Goal: Task Accomplishment & Management: Manage account settings

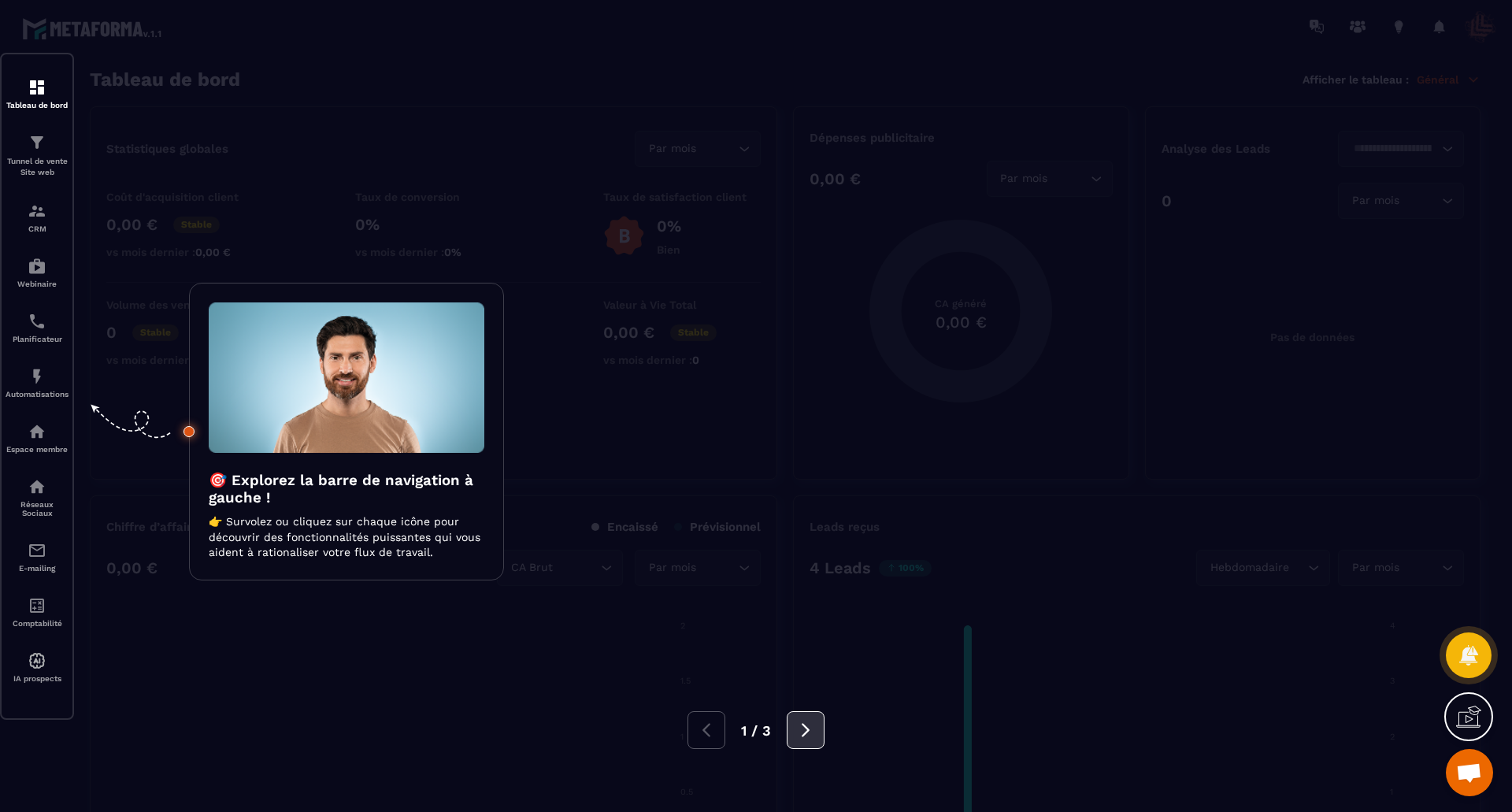
click at [749, 731] on icon at bounding box center [805, 730] width 17 height 17
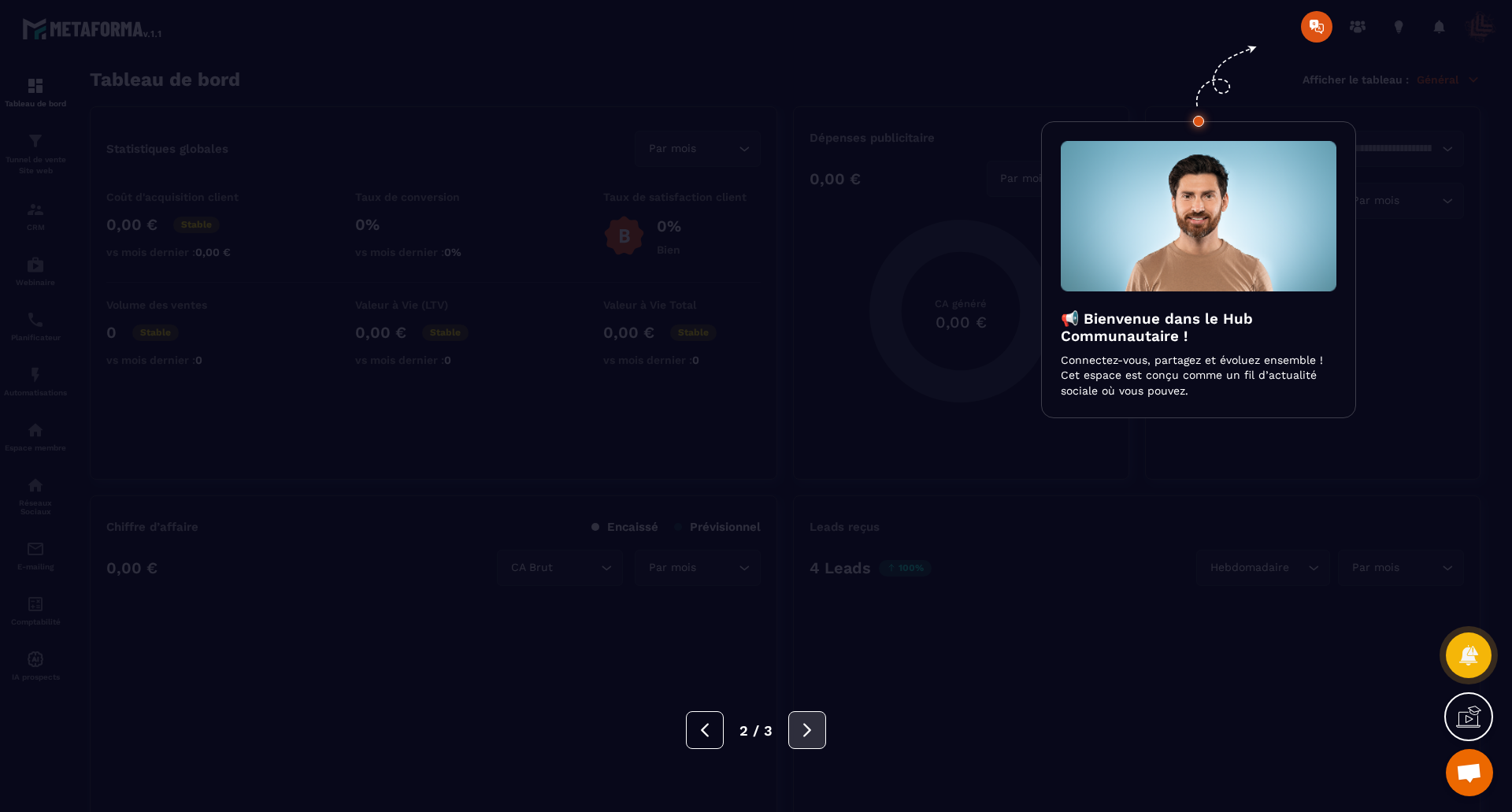
click at [749, 731] on icon at bounding box center [807, 730] width 17 height 17
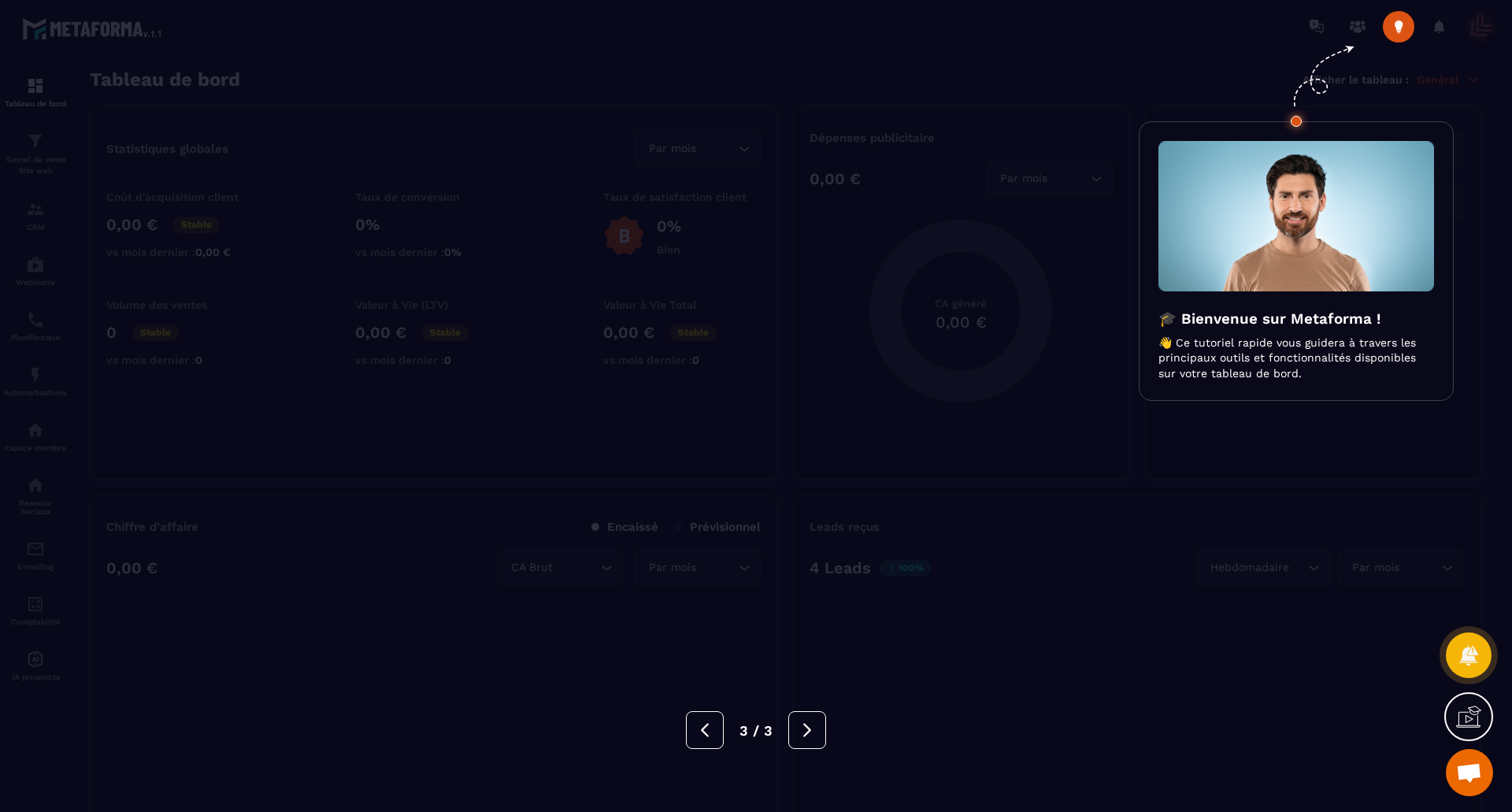
click at [749, 735] on icon at bounding box center [807, 730] width 17 height 17
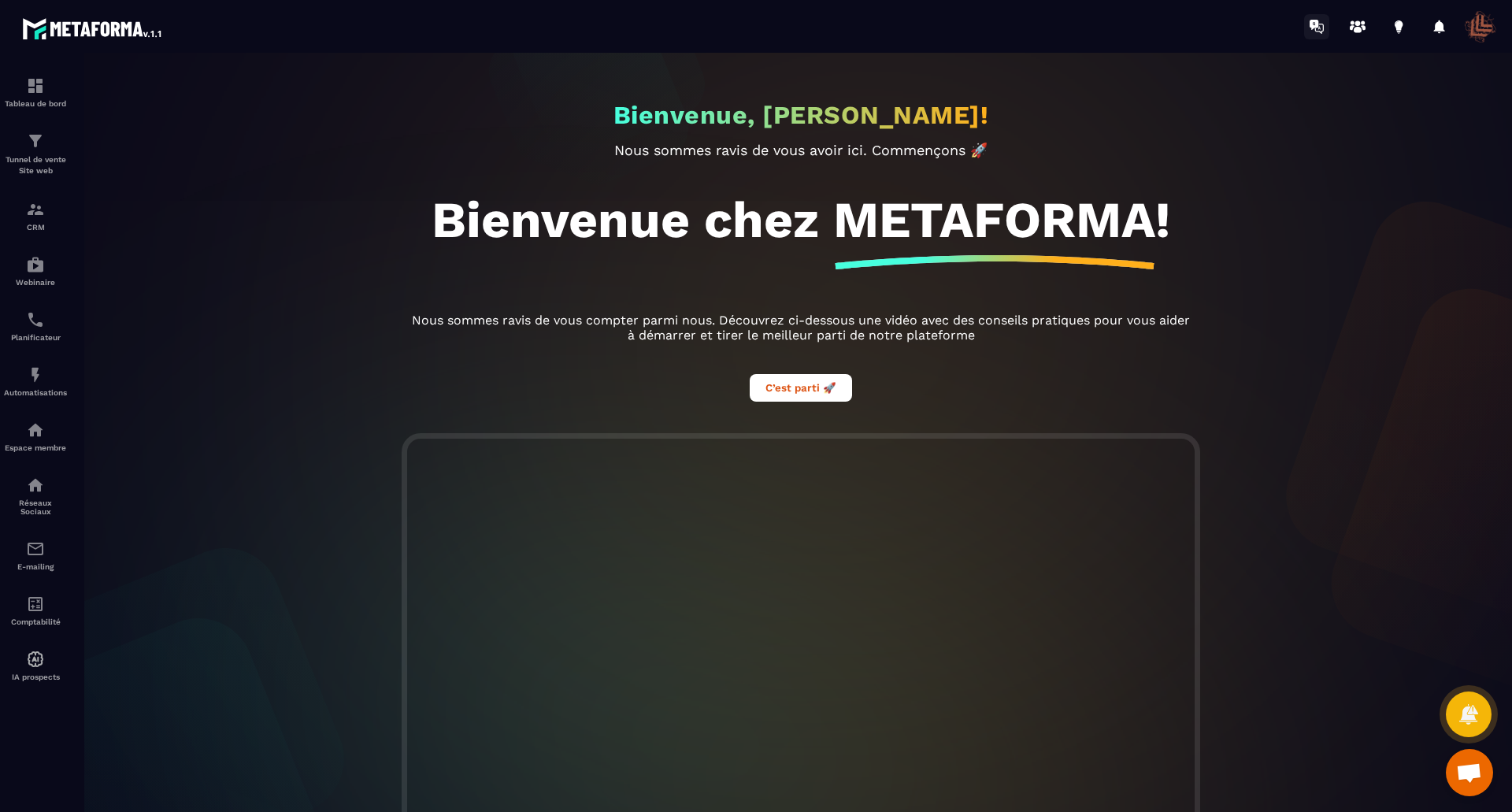
click at [749, 28] on icon at bounding box center [1317, 27] width 26 height 26
click at [749, 30] on link at bounding box center [1358, 26] width 32 height 32
click at [749, 29] on icon at bounding box center [1398, 25] width 8 height 10
click at [749, 22] on icon at bounding box center [1398, 25] width 8 height 10
click at [749, 26] on div at bounding box center [1439, 26] width 32 height 32
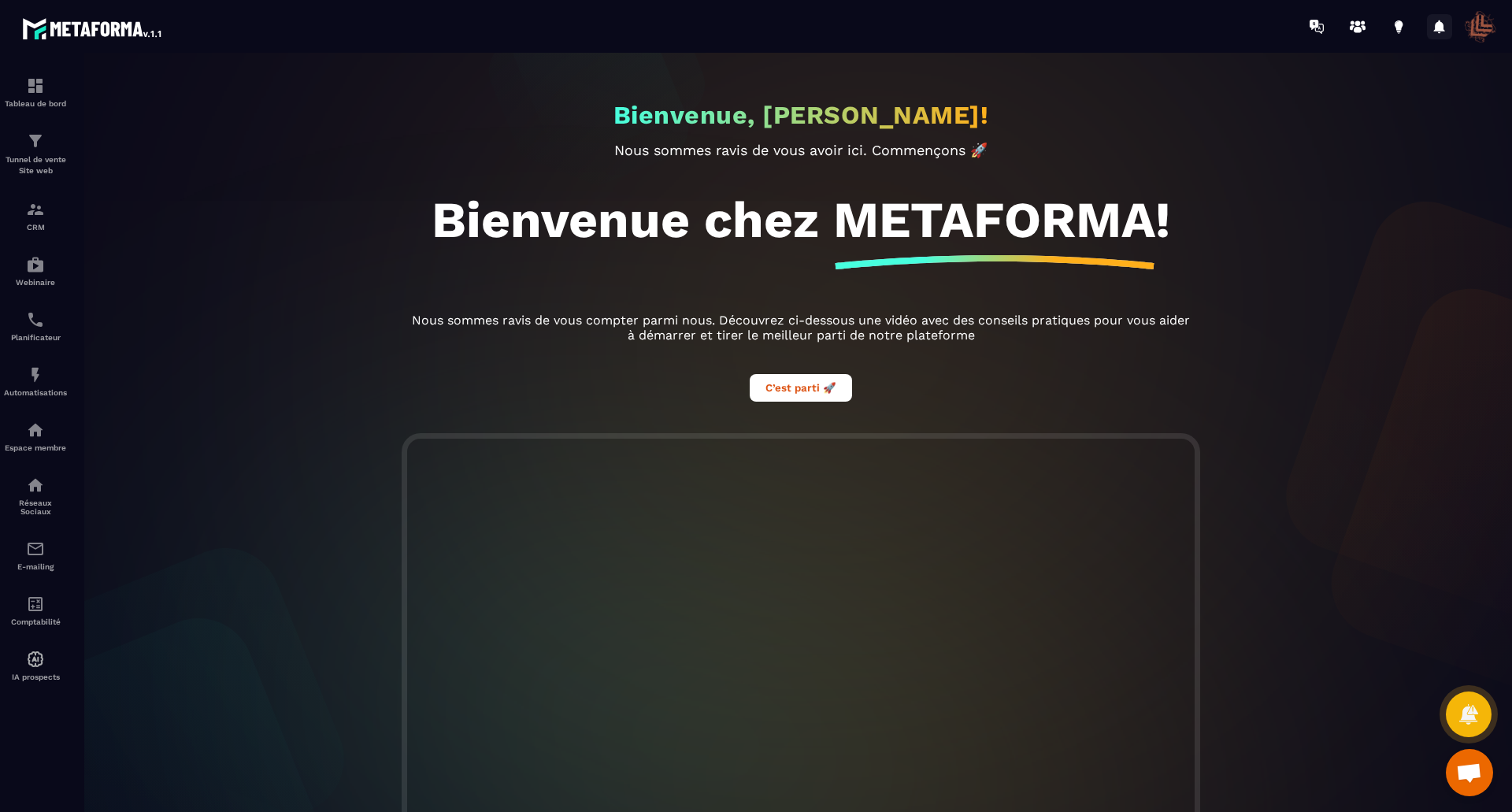
click at [749, 29] on icon at bounding box center [1440, 26] width 11 height 14
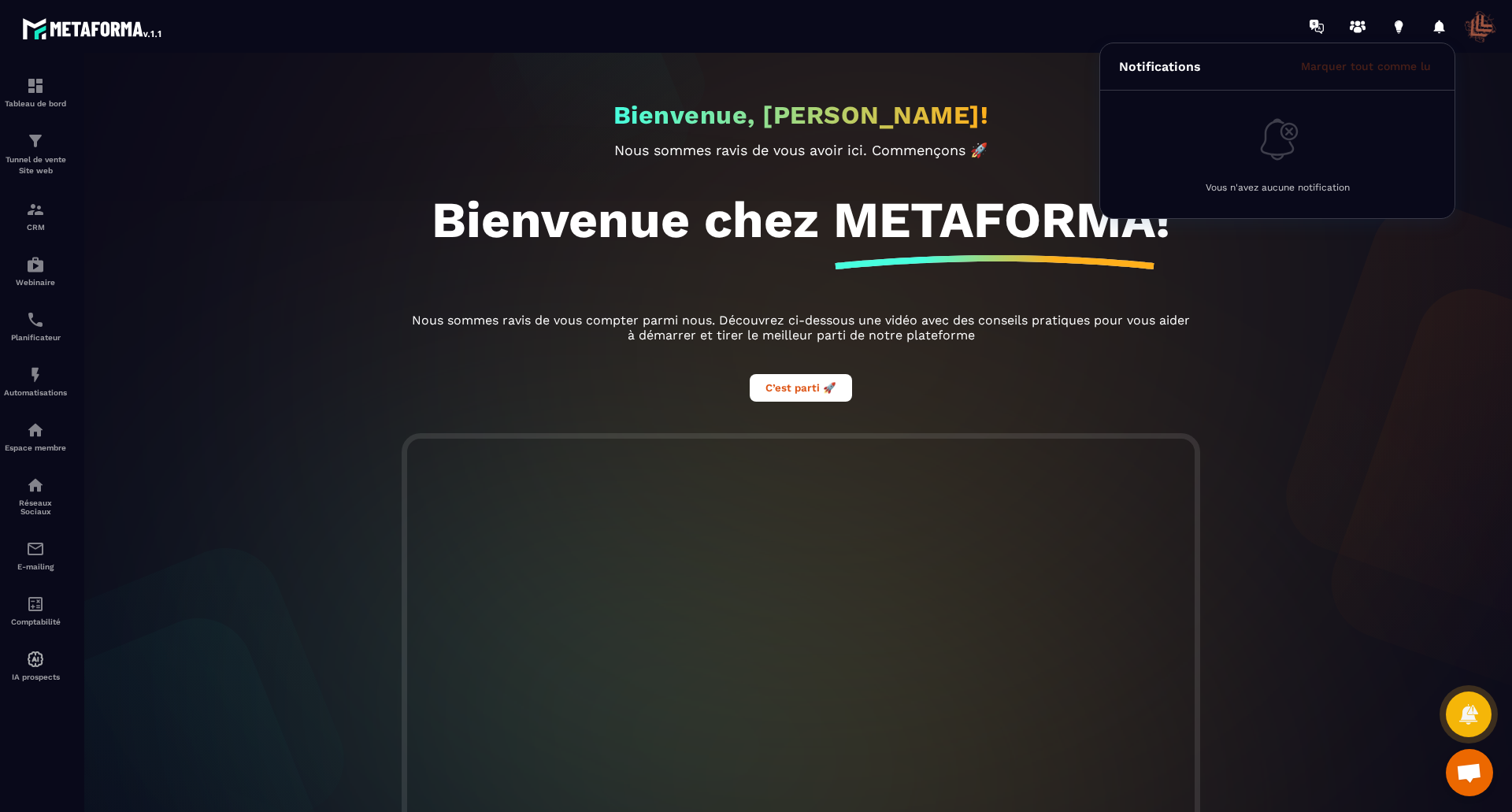
drag, startPoint x: 1447, startPoint y: 276, endPoint x: 1446, endPoint y: 262, distance: 14.0
click at [749, 276] on div "Bienvenue, [PERSON_NAME]! Nous sommes ravis de vous avoir ici. Commençons 🚀 Bie…" at bounding box center [801, 432] width 1454 height 759
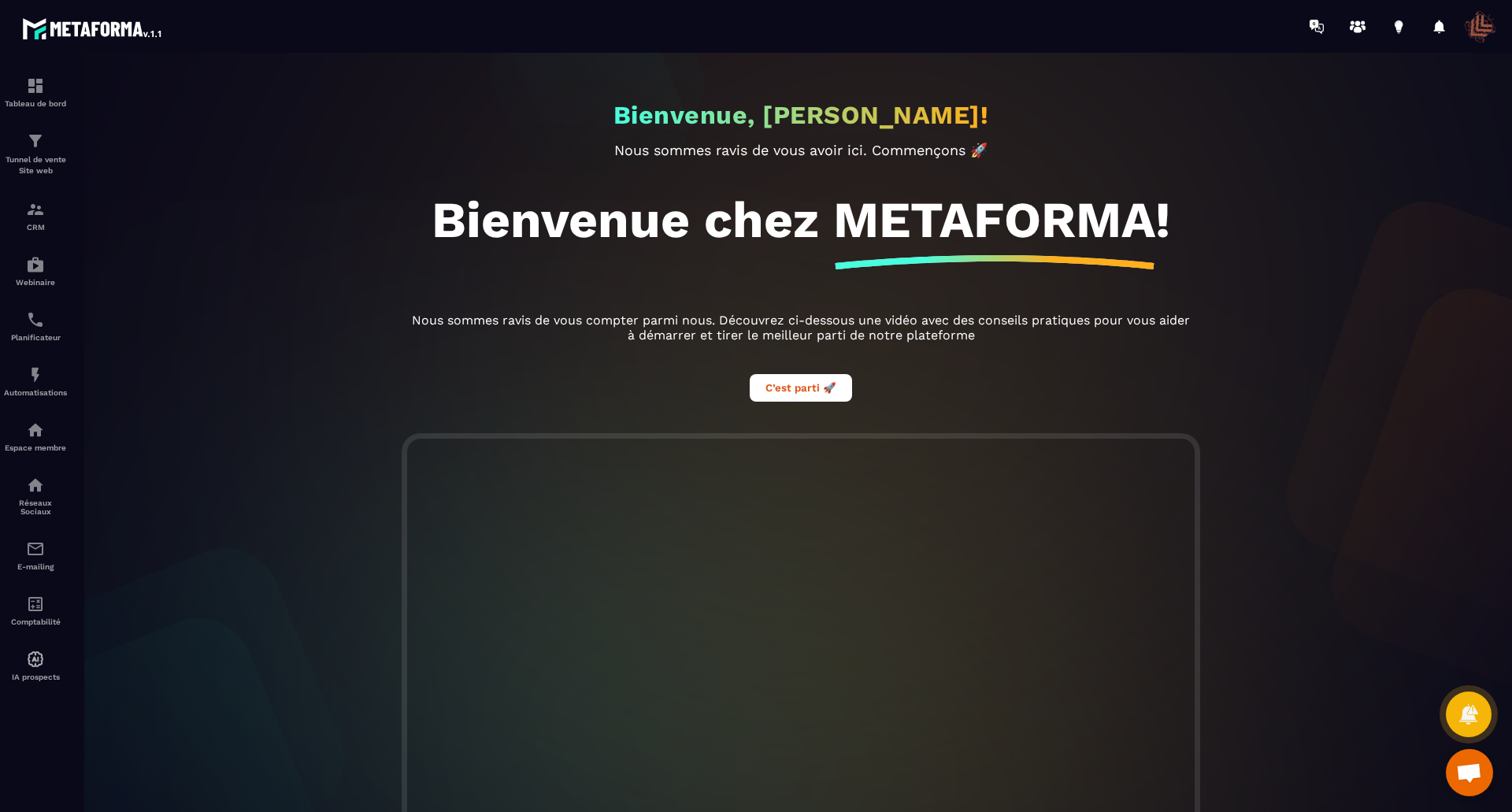
click at [749, 32] on span at bounding box center [1480, 26] width 32 height 32
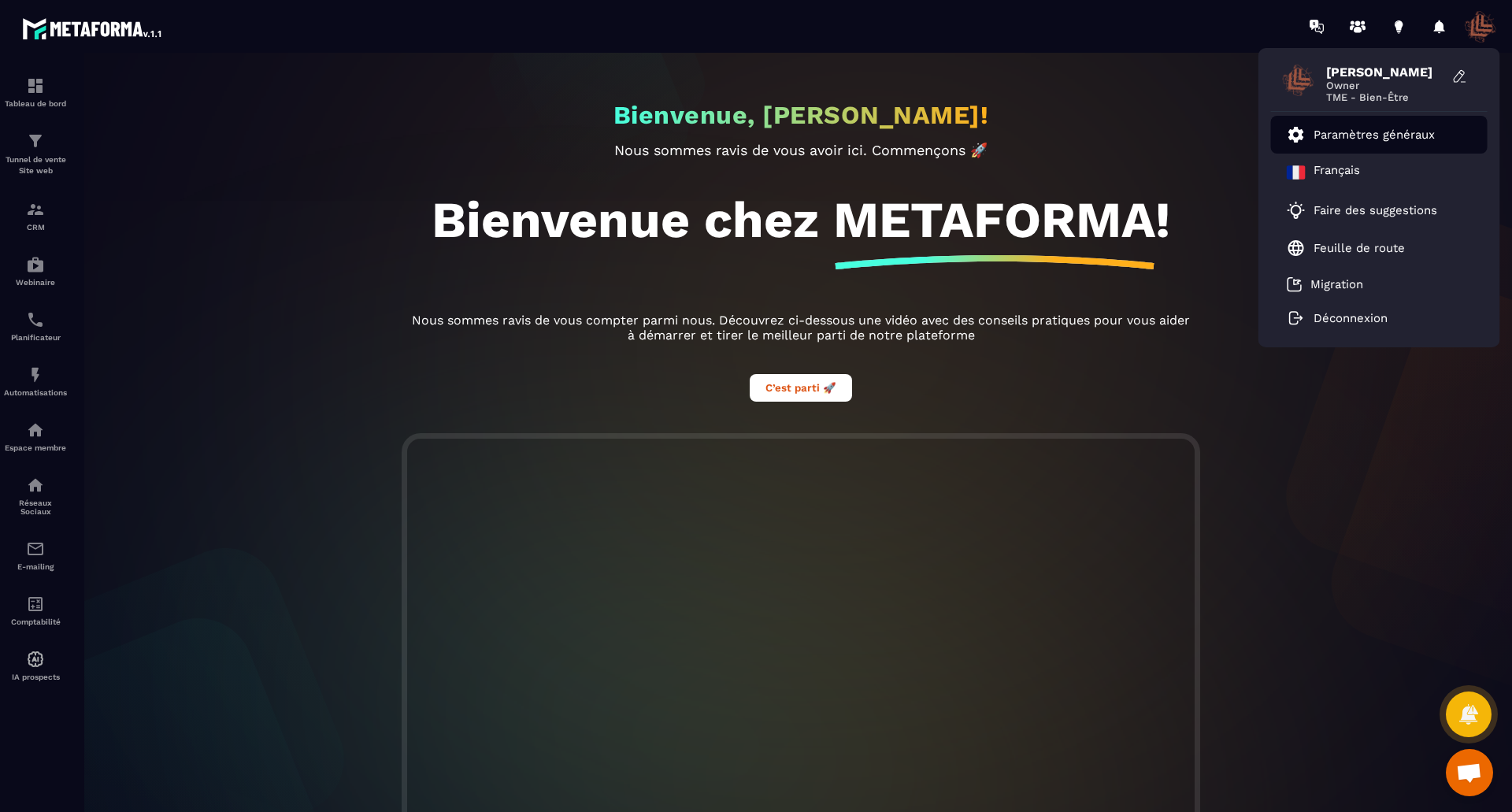
click at [749, 132] on p "Paramètres généraux" at bounding box center [1373, 135] width 121 height 15
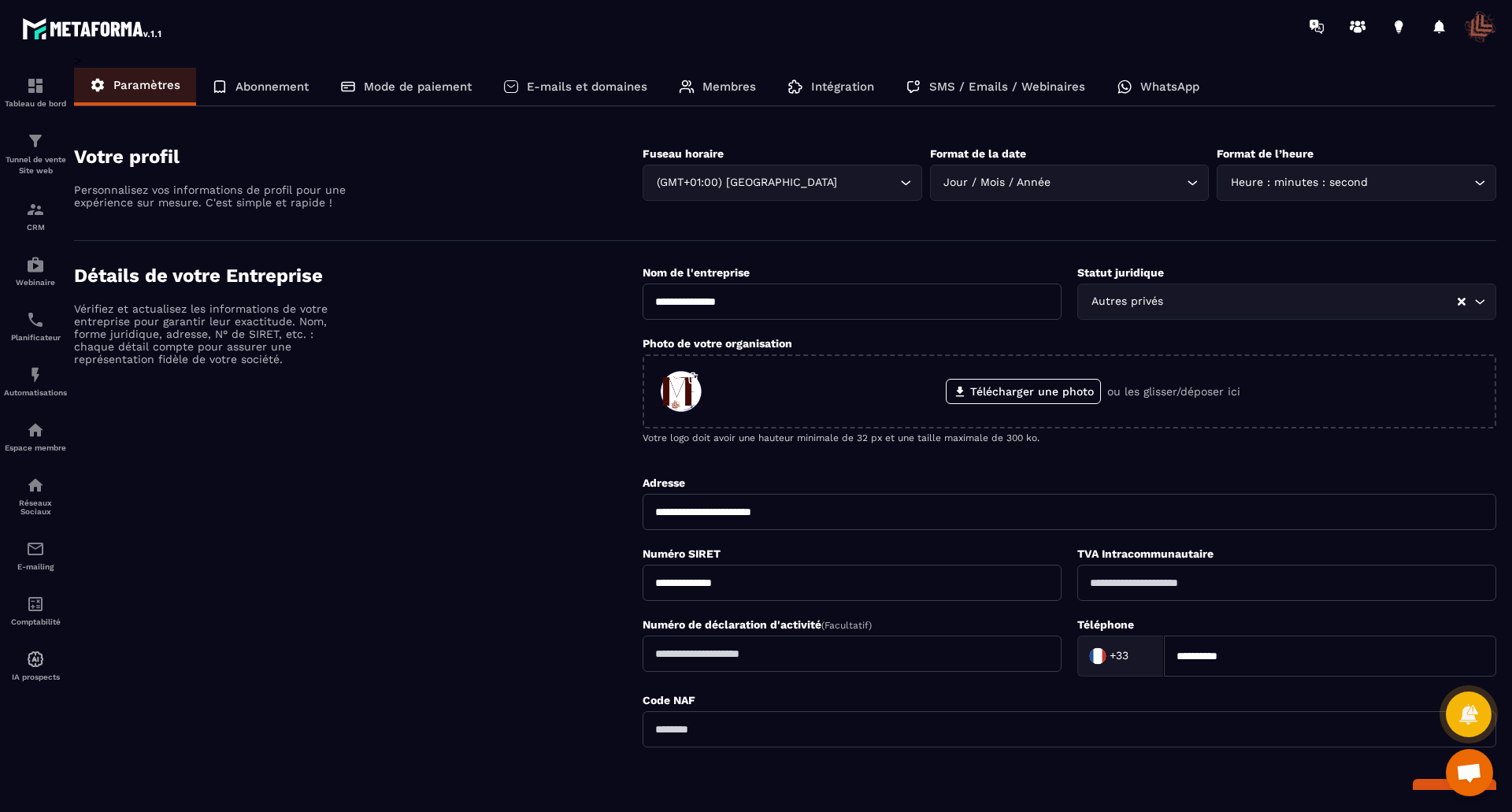
click at [281, 91] on p "Abonnement" at bounding box center [272, 87] width 73 height 15
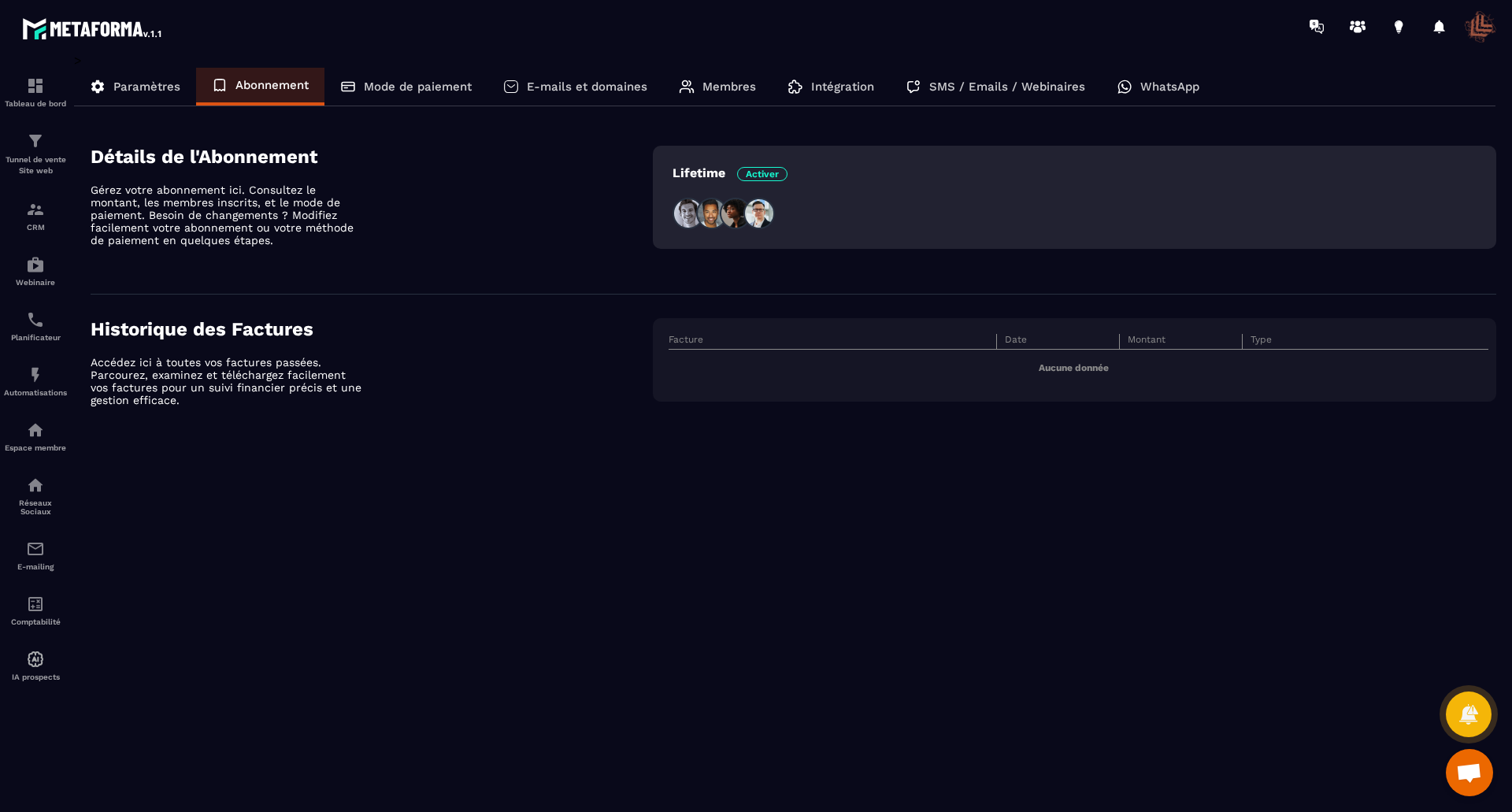
click at [389, 87] on p "Mode de paiement" at bounding box center [418, 87] width 108 height 15
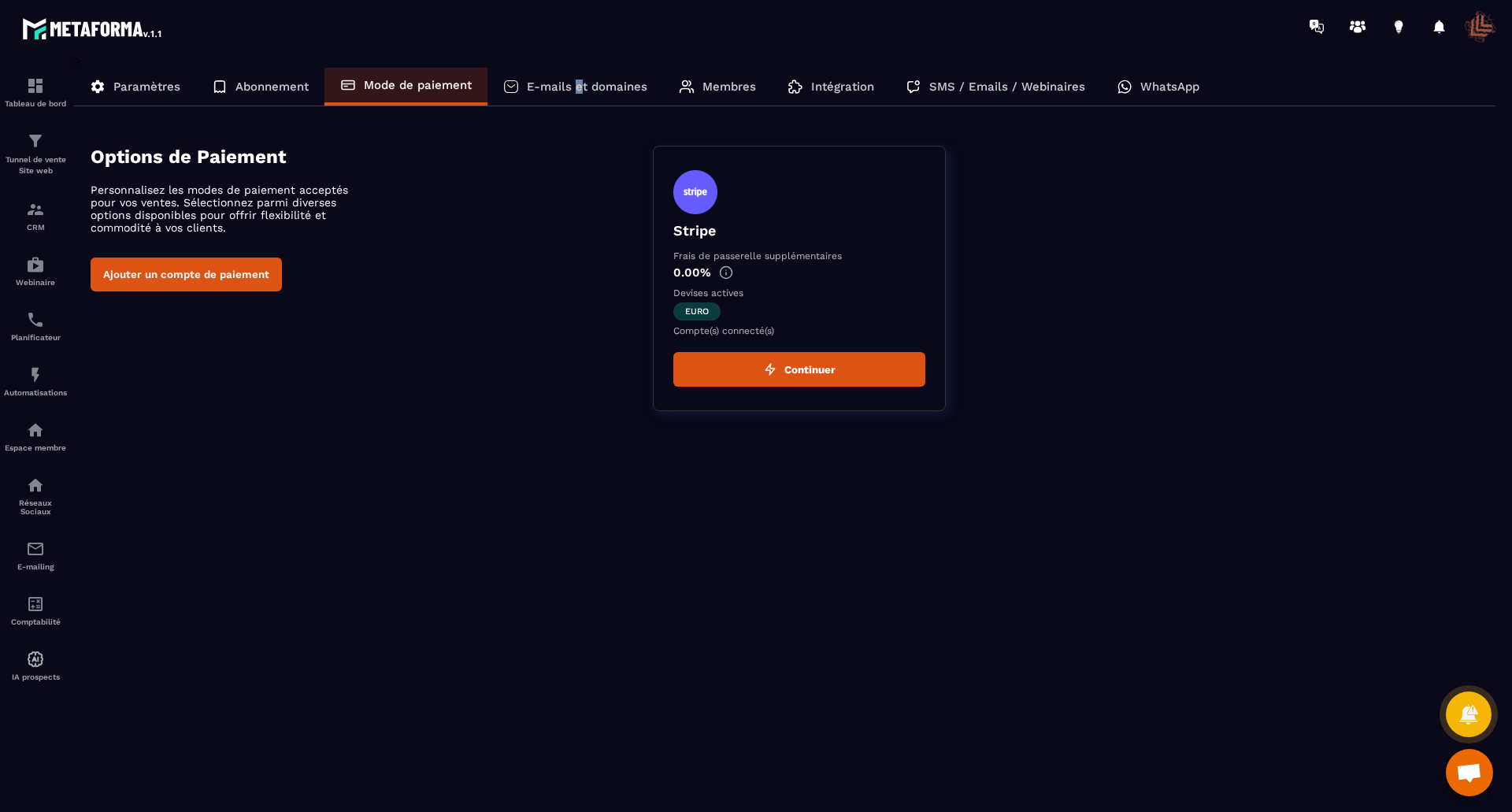
click at [578, 83] on p "E-mails et domaines" at bounding box center [587, 87] width 120 height 15
